Goal: Information Seeking & Learning: Learn about a topic

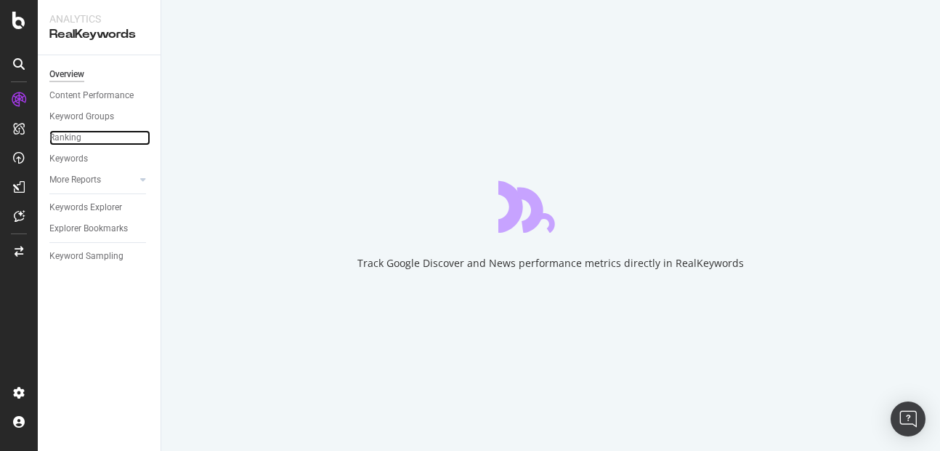
click at [103, 140] on link "Ranking" at bounding box center [99, 137] width 101 height 15
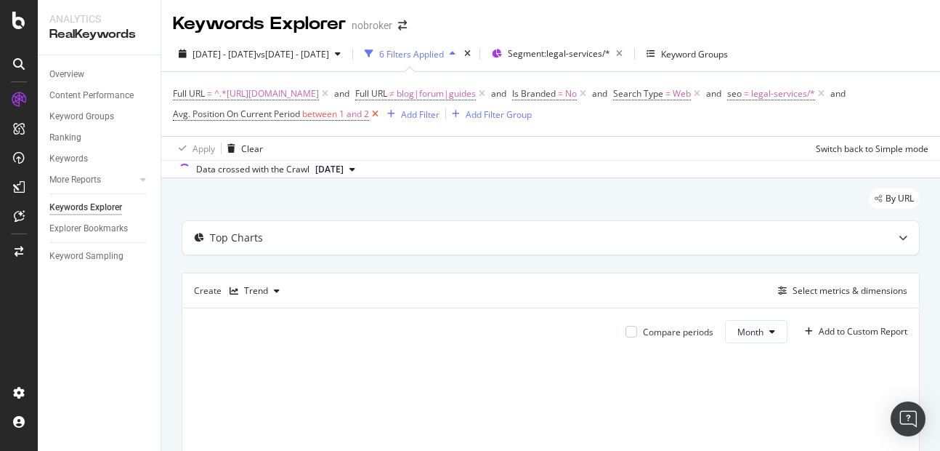
click at [382, 113] on icon at bounding box center [375, 114] width 12 height 15
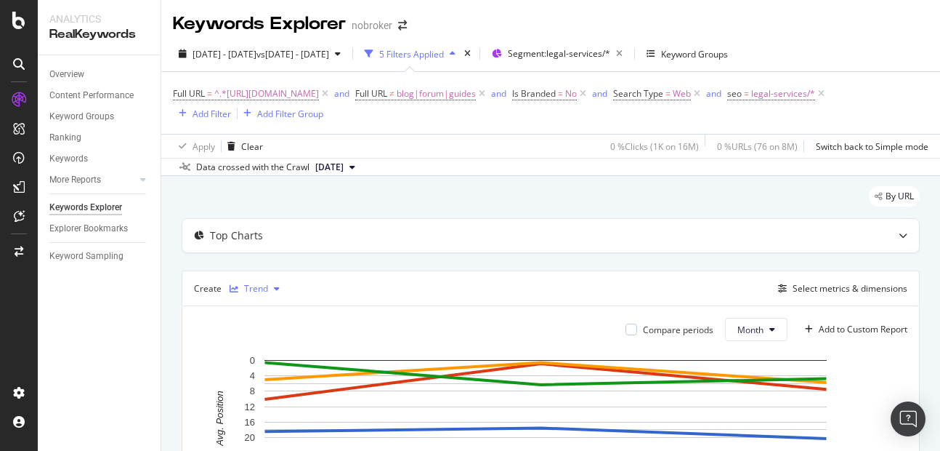
click at [245, 291] on div "Trend" at bounding box center [256, 288] width 24 height 9
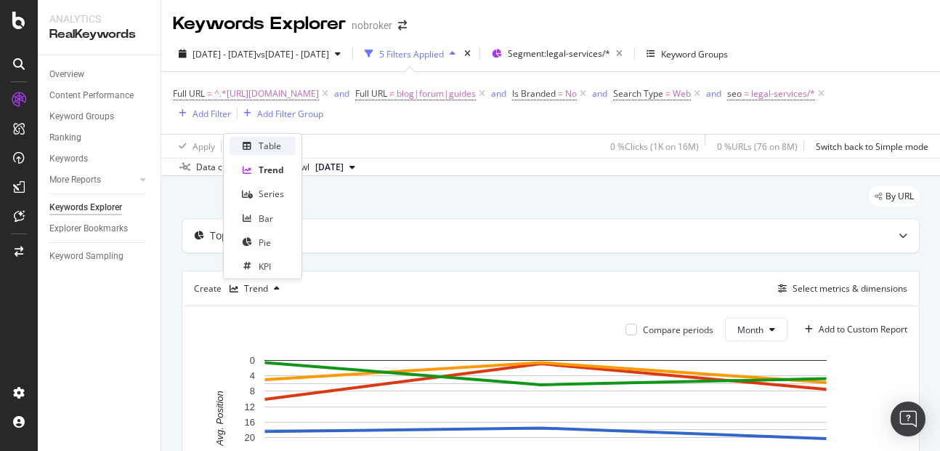
click at [257, 145] on div "Table" at bounding box center [263, 146] width 66 height 18
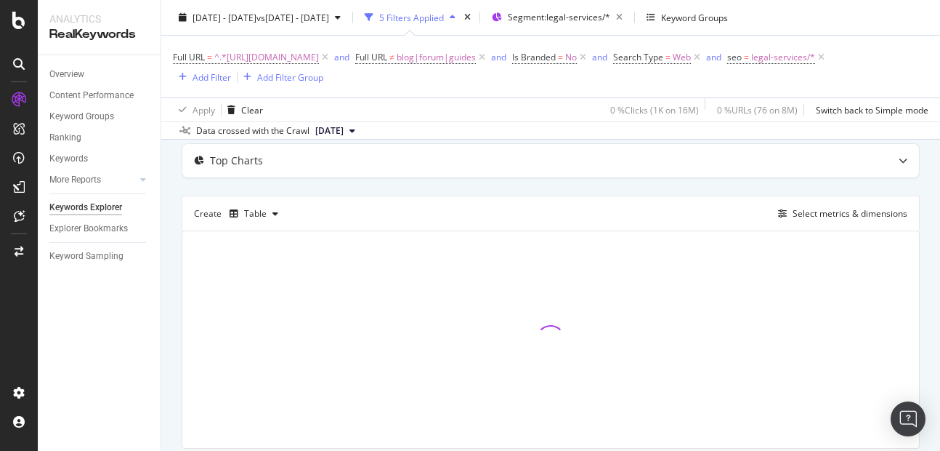
scroll to position [60, 0]
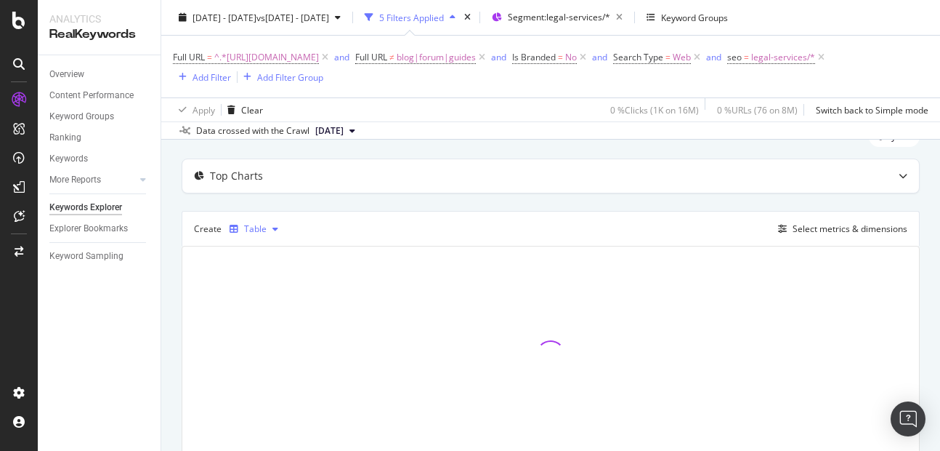
click at [255, 225] on div "Table" at bounding box center [255, 229] width 23 height 9
click at [262, 273] on div "Trend" at bounding box center [271, 279] width 24 height 12
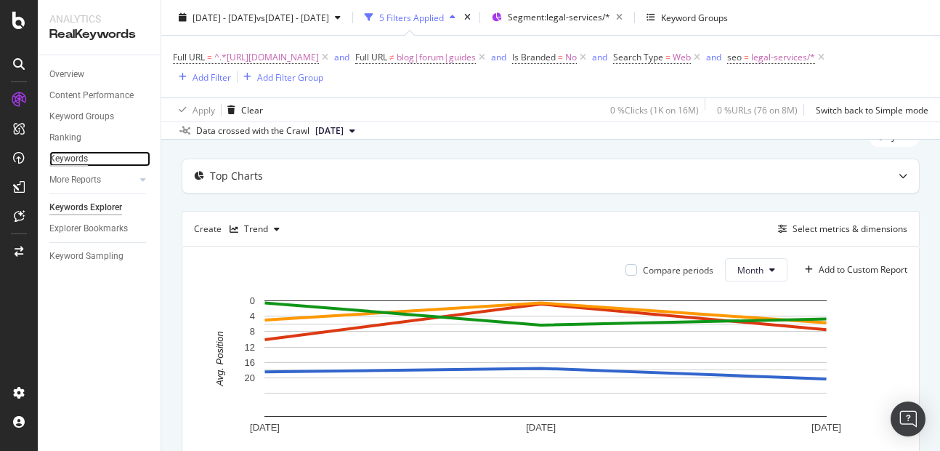
click at [76, 161] on div "Keywords" at bounding box center [68, 158] width 39 height 15
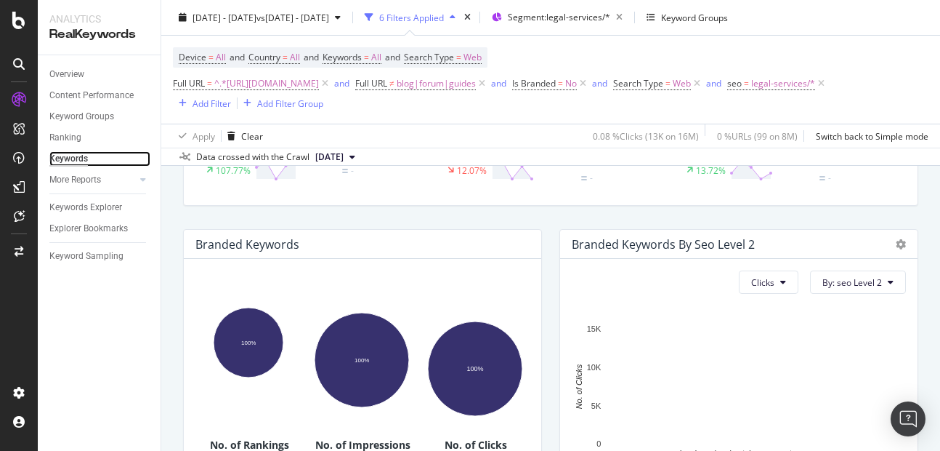
scroll to position [189, 0]
